Goal: Information Seeking & Learning: Understand process/instructions

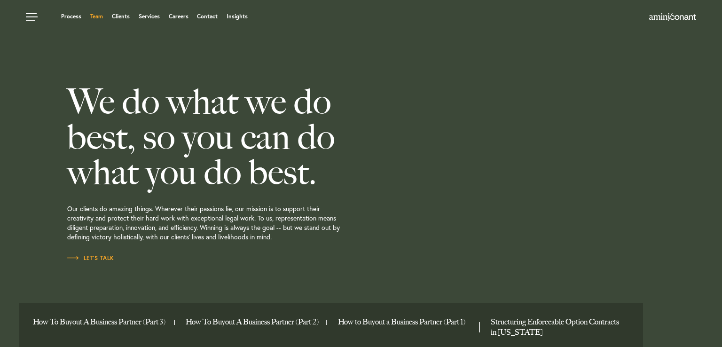
click at [100, 16] on link "Team" at bounding box center [96, 17] width 13 height 6
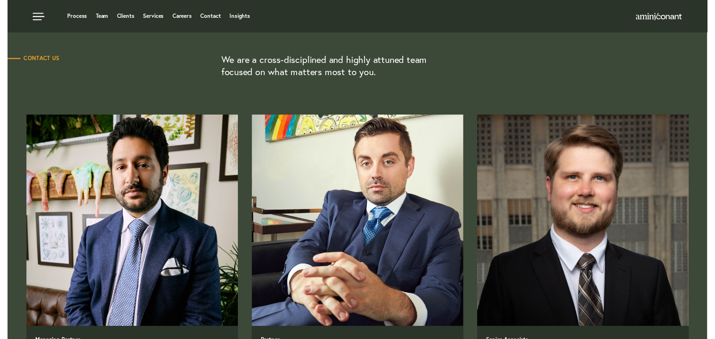
scroll to position [253, 0]
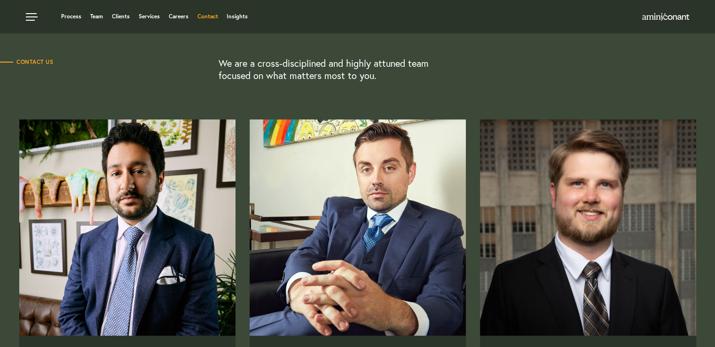
click at [211, 17] on link "Contact" at bounding box center [207, 17] width 21 height 6
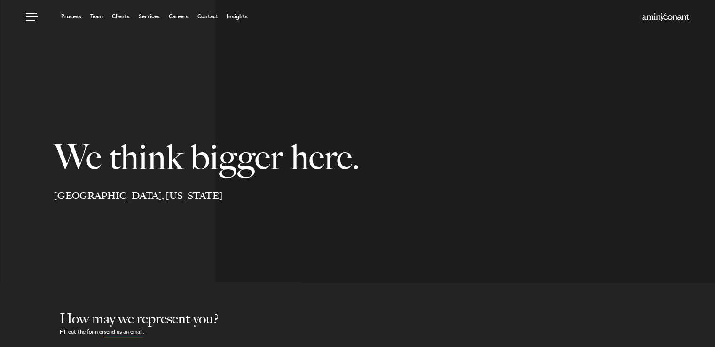
select select "Austin"
select select "Business and Civil Litigation"
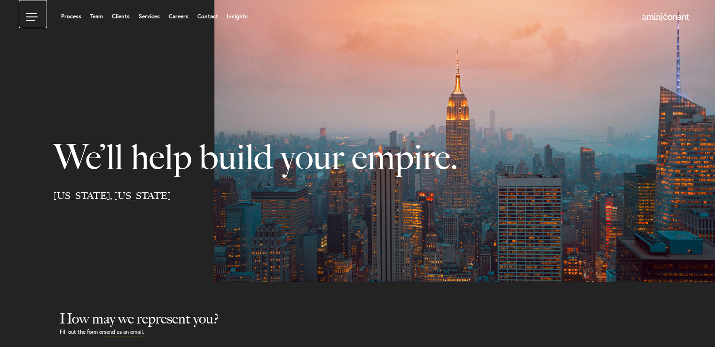
click at [31, 14] on link at bounding box center [33, 14] width 28 height 28
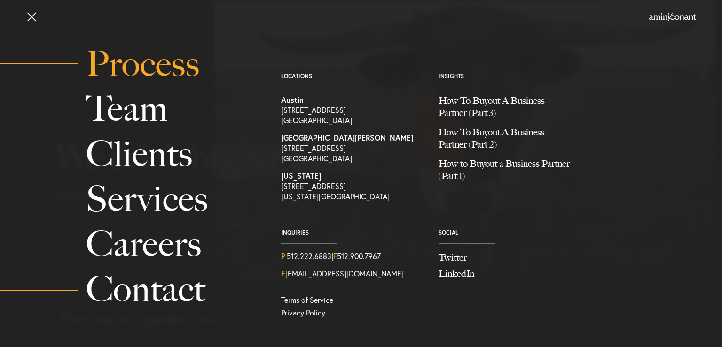
click at [117, 60] on link "Process" at bounding box center [173, 64] width 174 height 45
